Goal: Navigation & Orientation: Find specific page/section

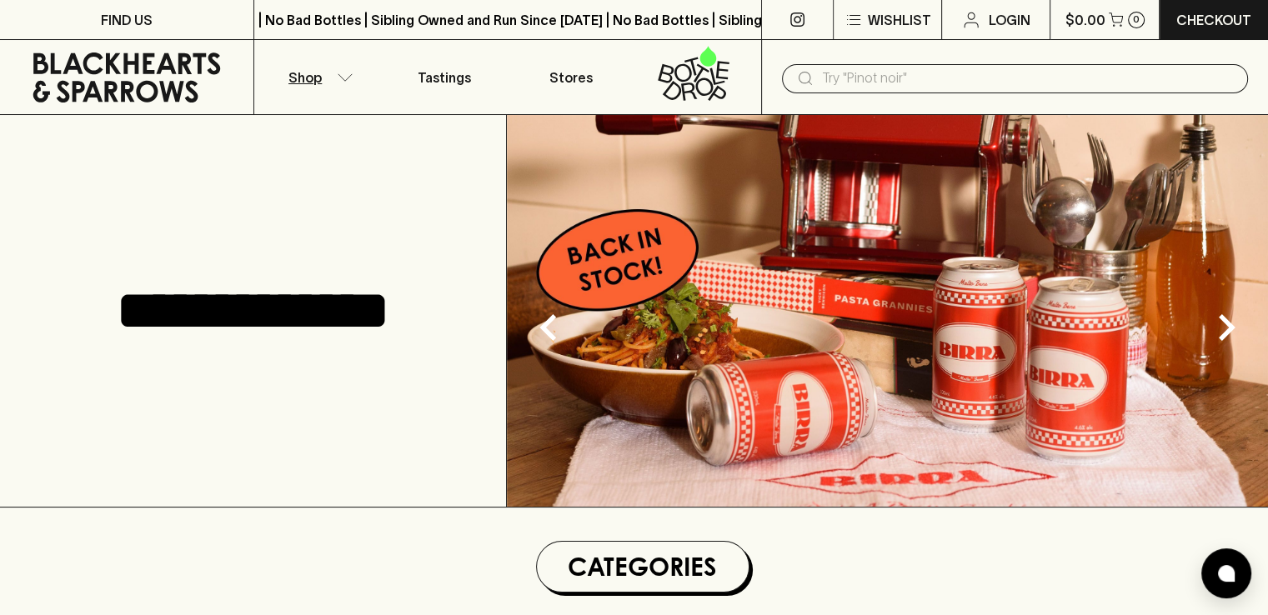
click at [337, 76] on icon "button" at bounding box center [345, 77] width 17 height 8
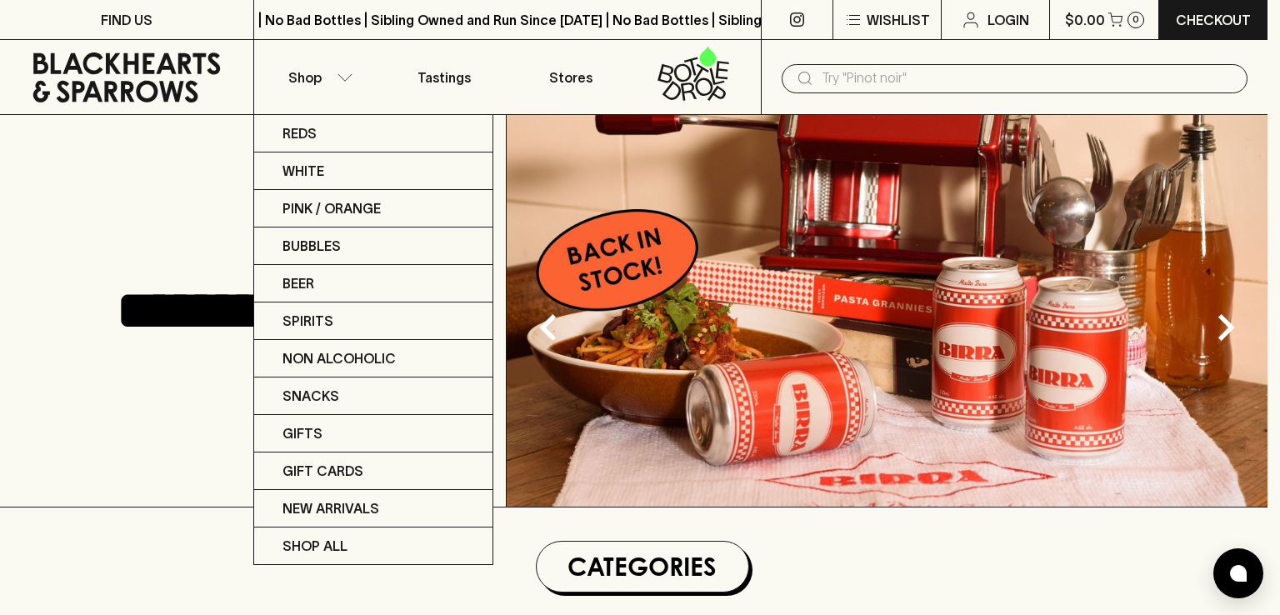
click at [116, 17] on div at bounding box center [640, 307] width 1280 height 615
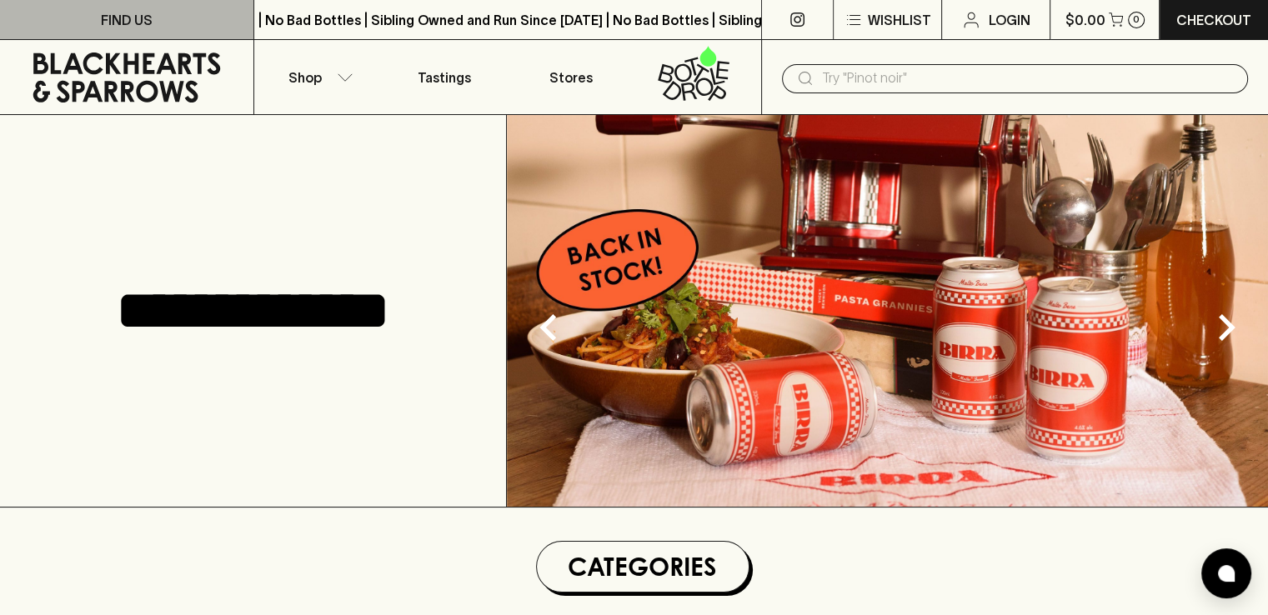
click at [116, 17] on p "FIND US" at bounding box center [127, 20] width 52 height 20
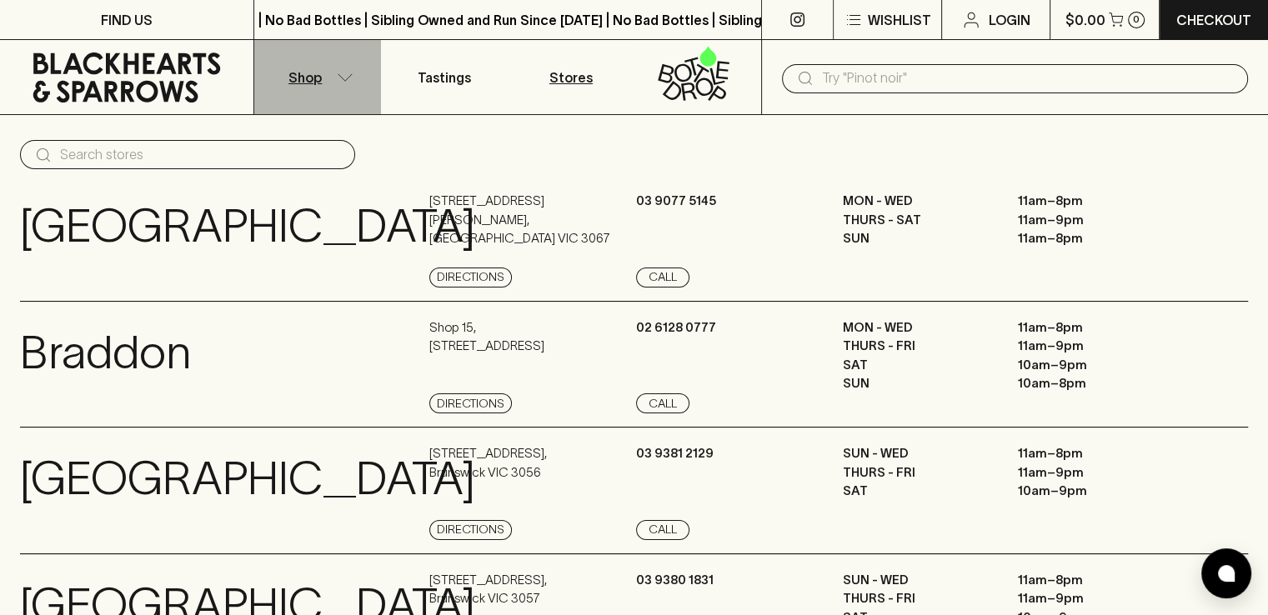
click at [341, 73] on icon "button" at bounding box center [345, 77] width 17 height 8
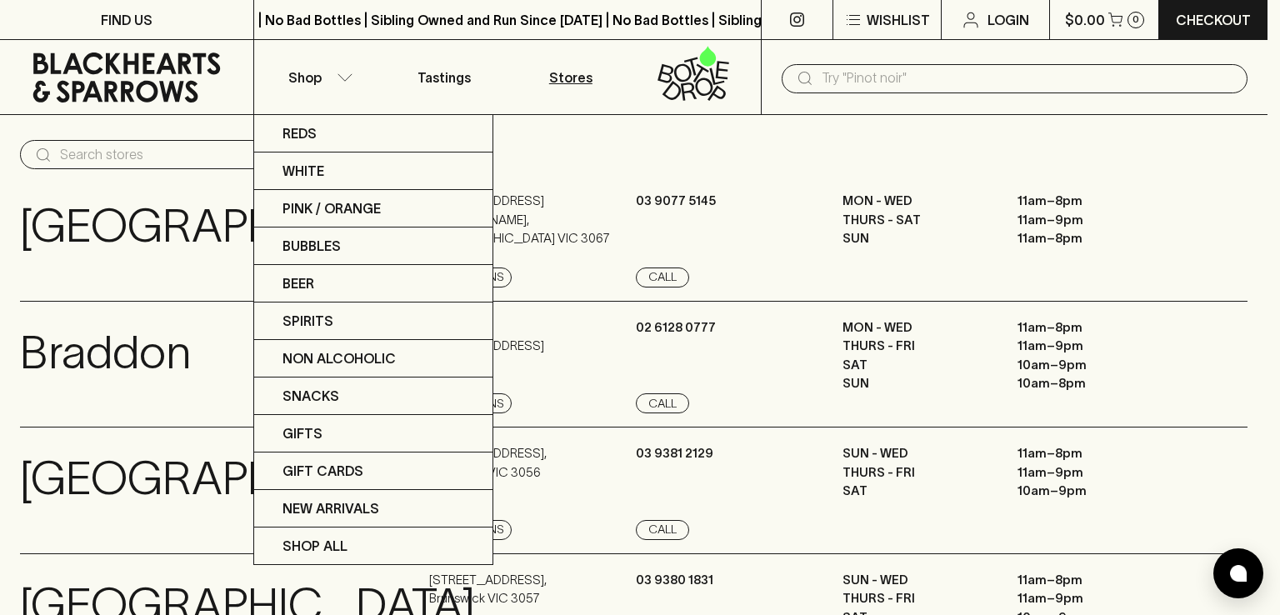
click at [144, 74] on div at bounding box center [640, 307] width 1280 height 615
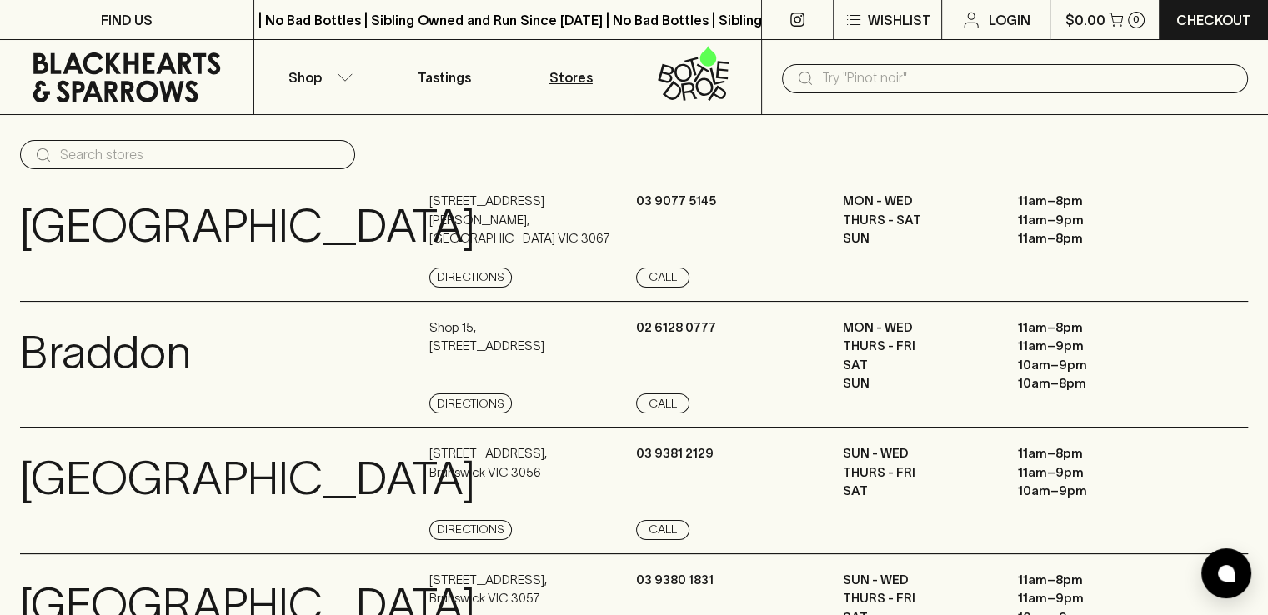
click at [87, 72] on icon at bounding box center [127, 78] width 228 height 50
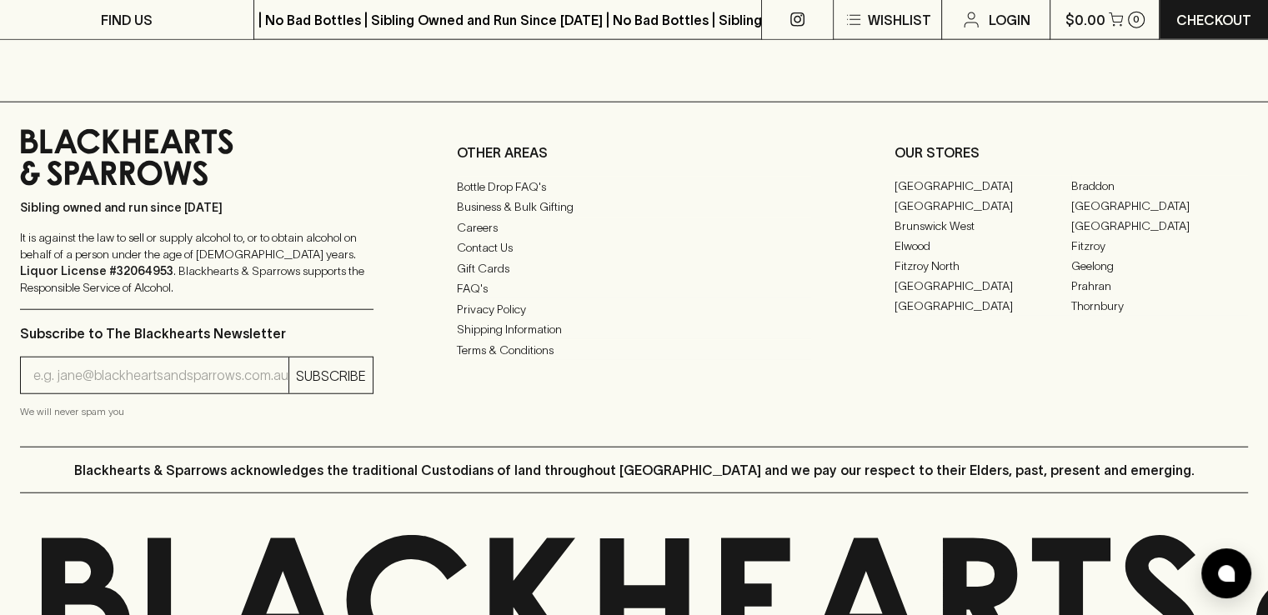
scroll to position [4167, 0]
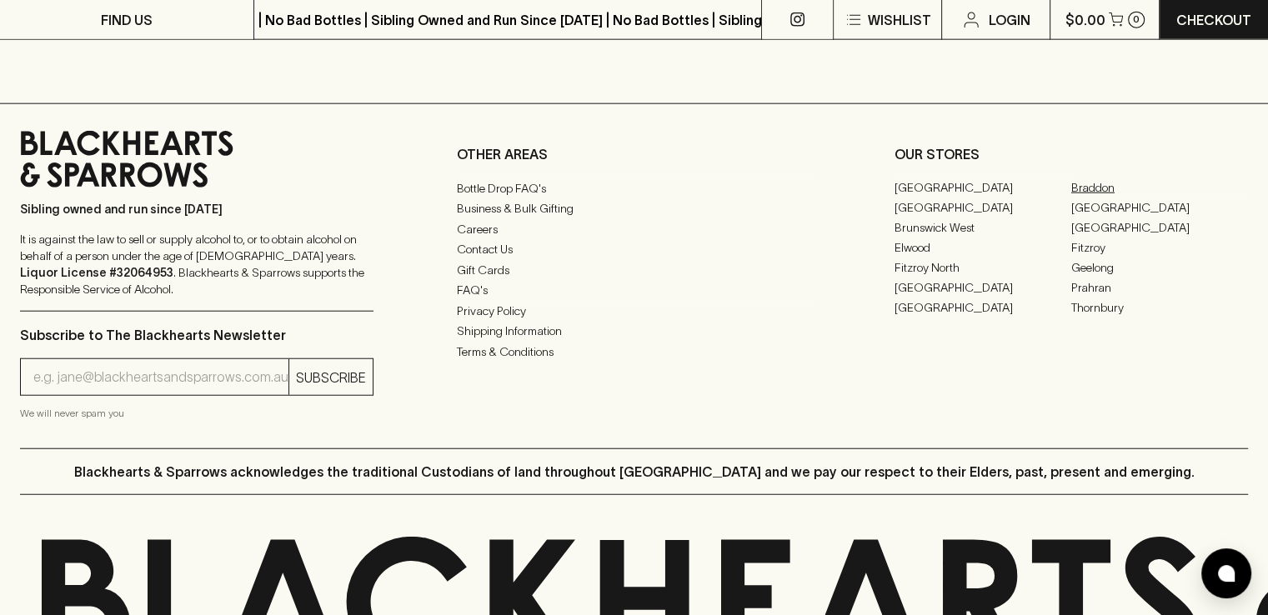
click at [1084, 178] on link "Braddon" at bounding box center [1159, 188] width 177 height 20
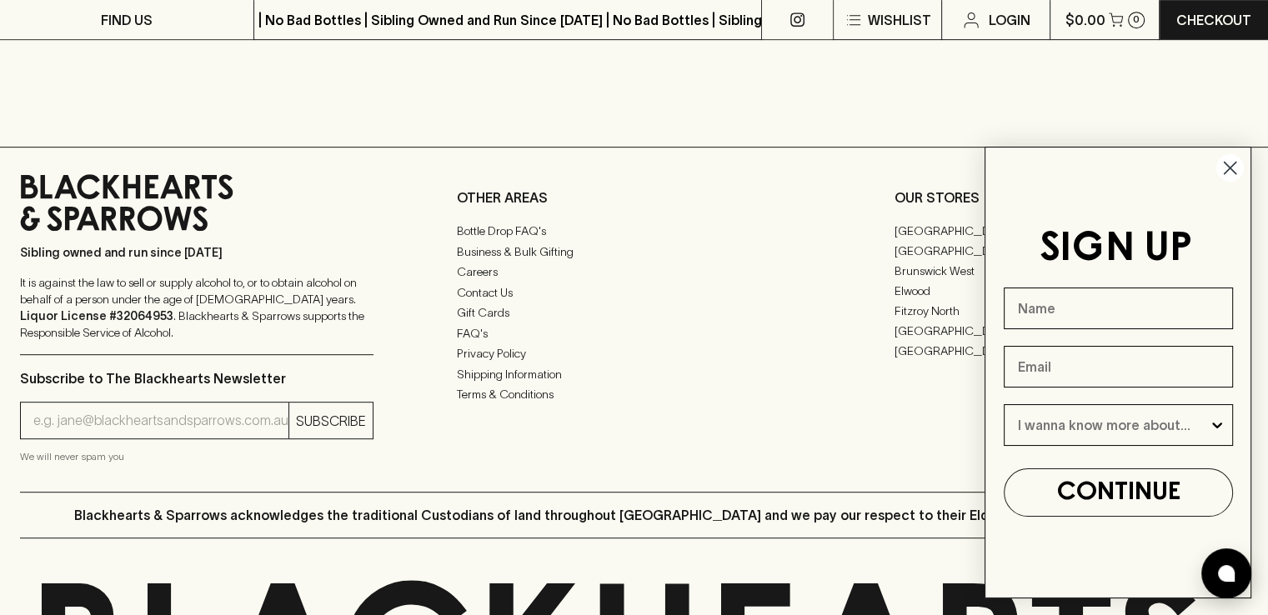
scroll to position [833, 0]
